Goal: Information Seeking & Learning: Learn about a topic

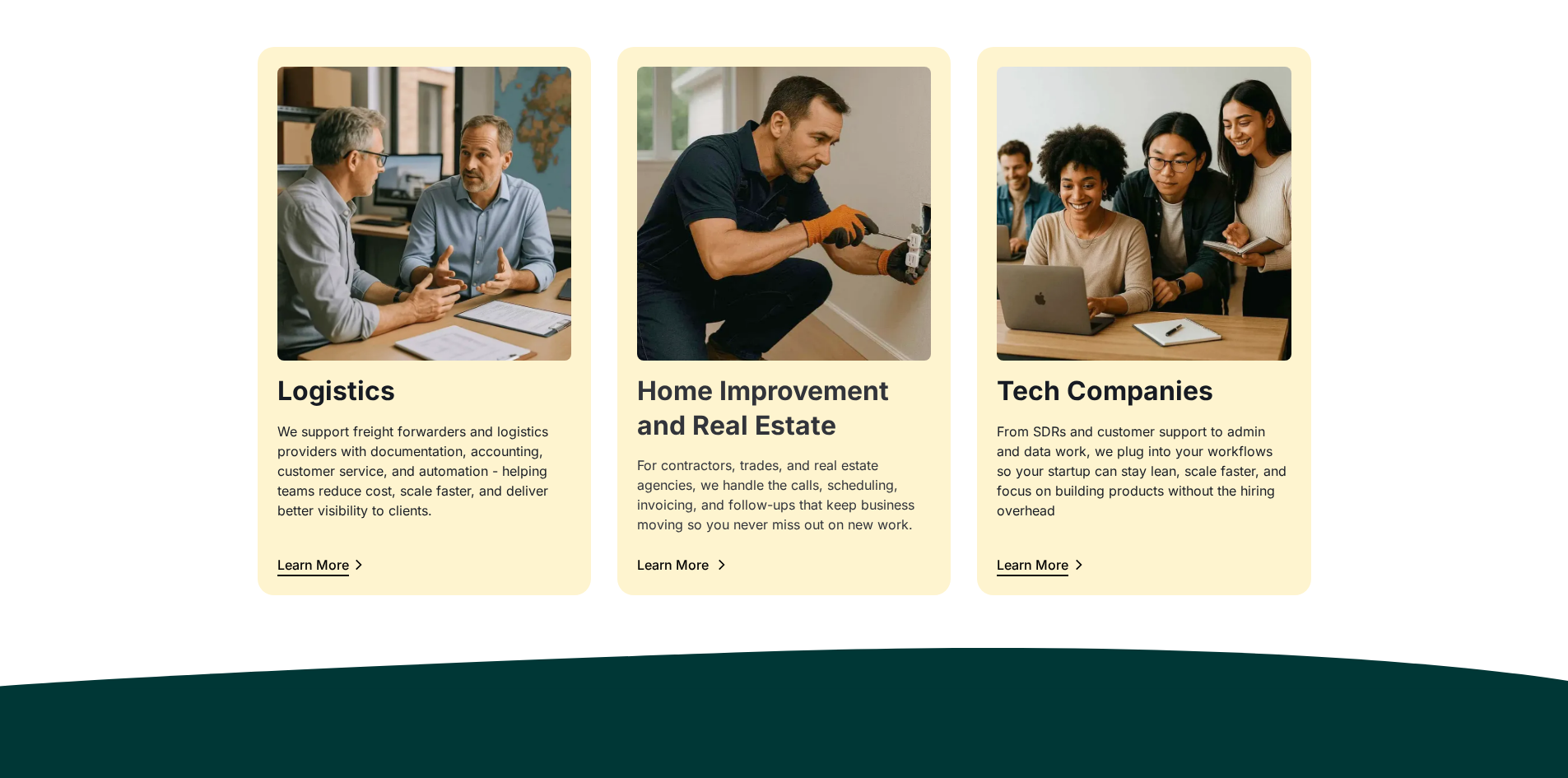
scroll to position [1729, 0]
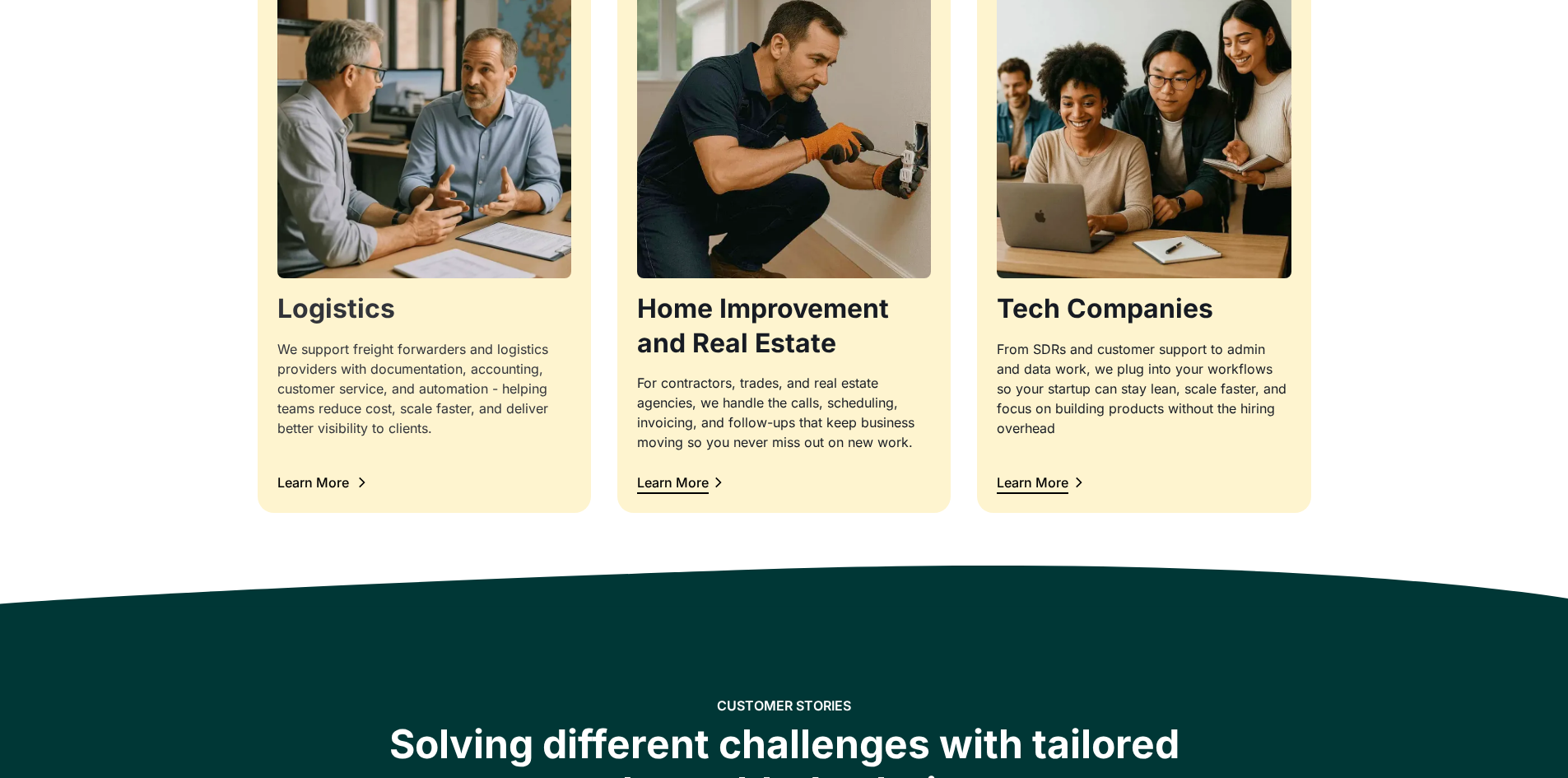
click at [312, 477] on div "Learn More" at bounding box center [312, 483] width 71 height 14
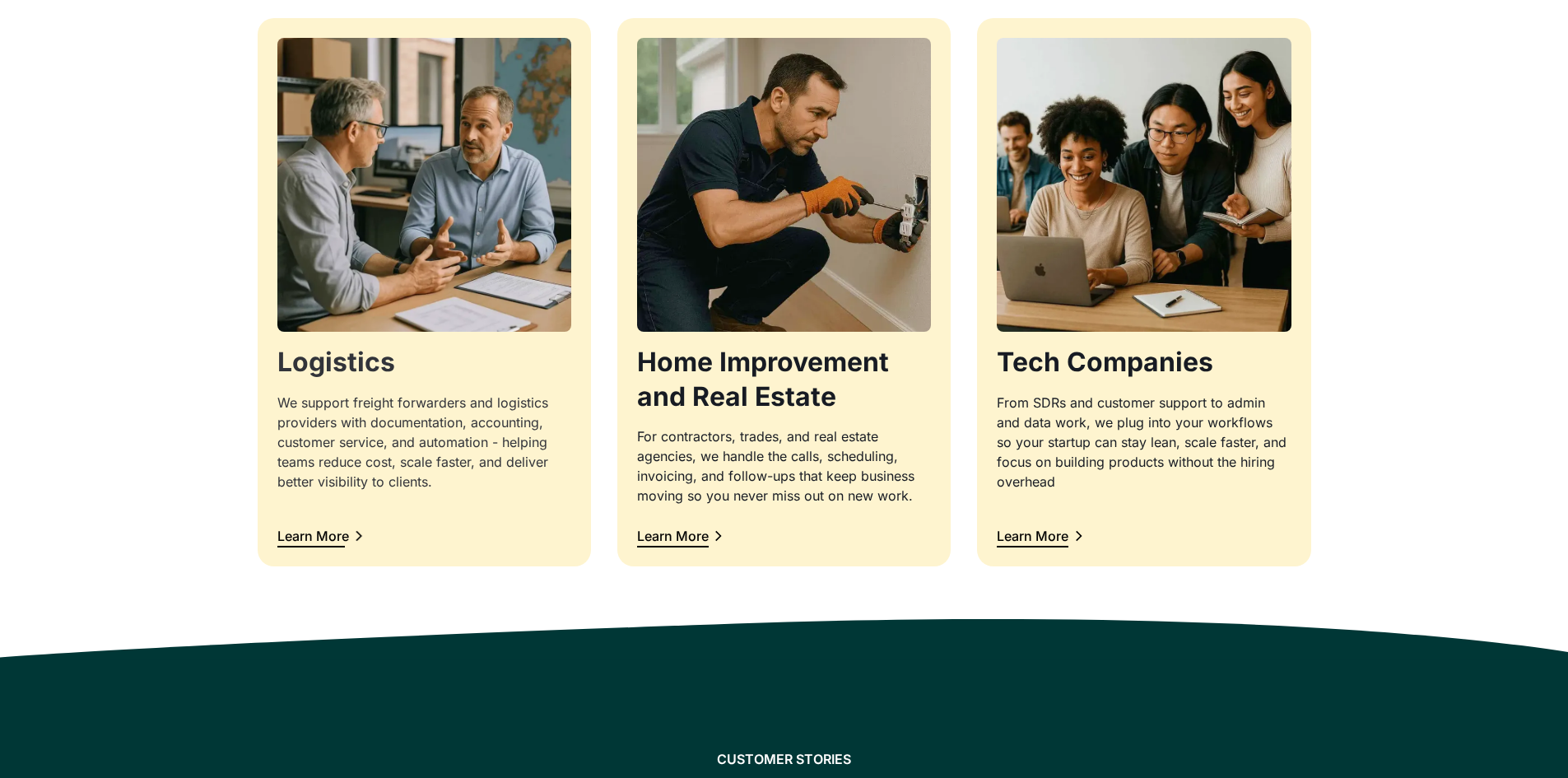
scroll to position [1646, 0]
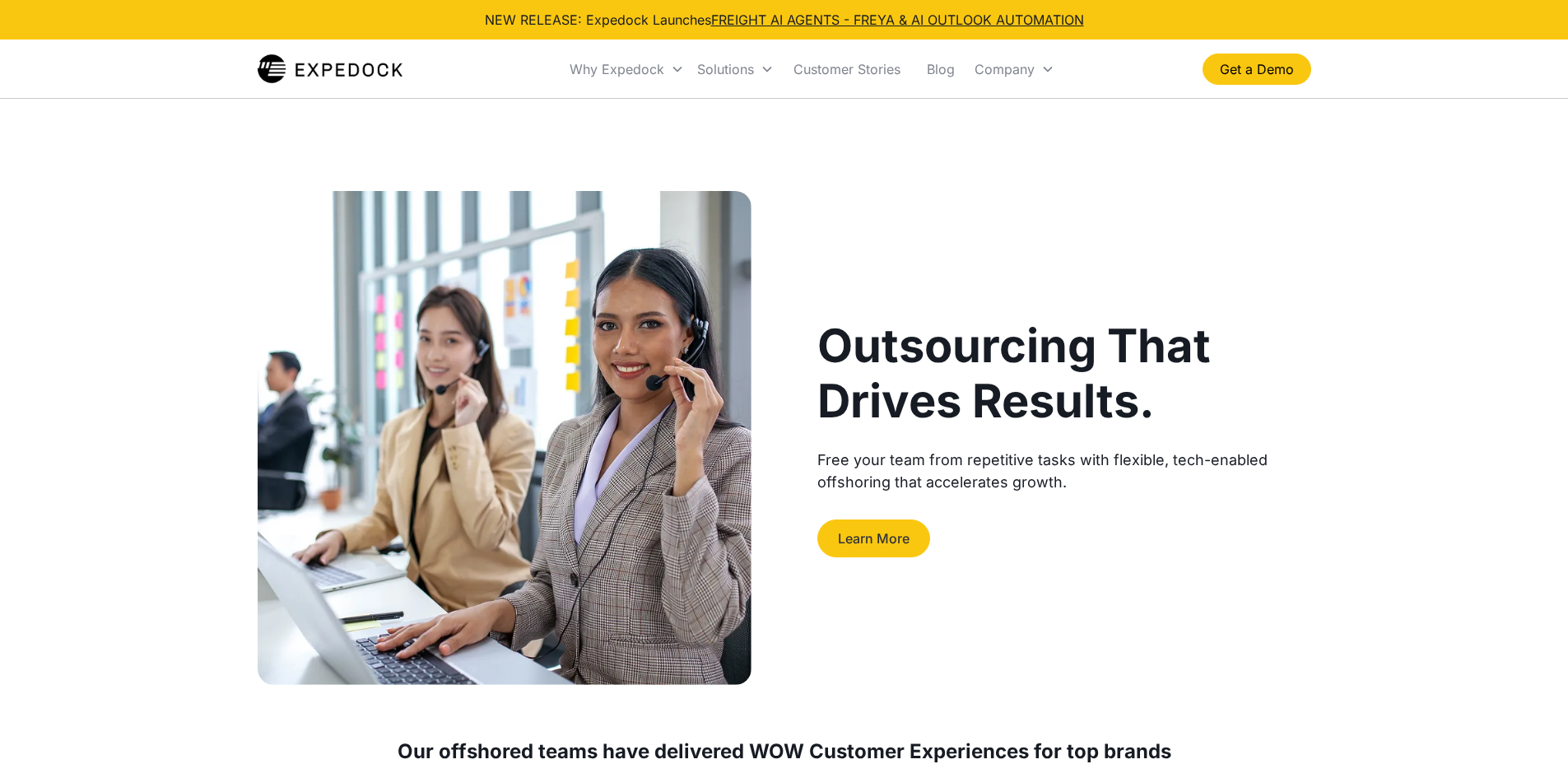
click at [875, 520] on link "Learn More" at bounding box center [874, 538] width 113 height 38
